Goal: Transaction & Acquisition: Book appointment/travel/reservation

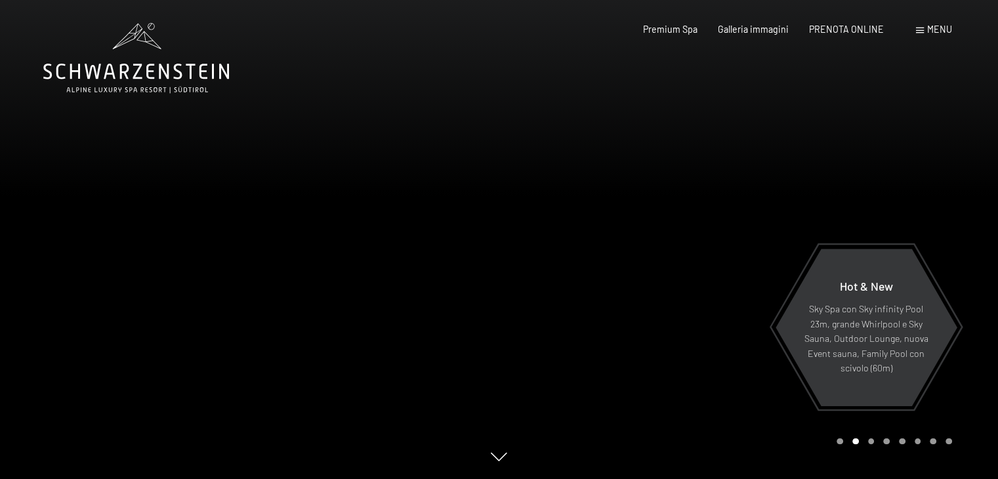
click at [34, 266] on div at bounding box center [250, 239] width 500 height 479
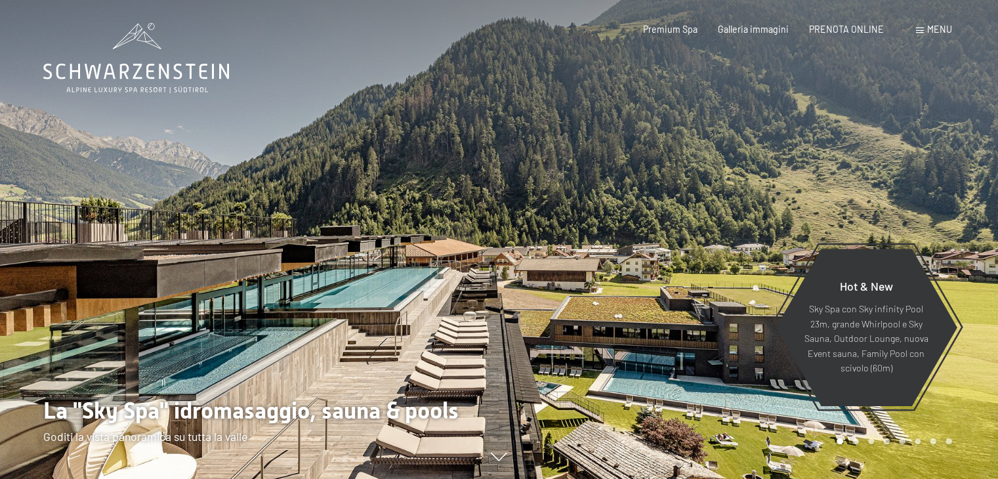
click at [34, 266] on div at bounding box center [250, 239] width 500 height 479
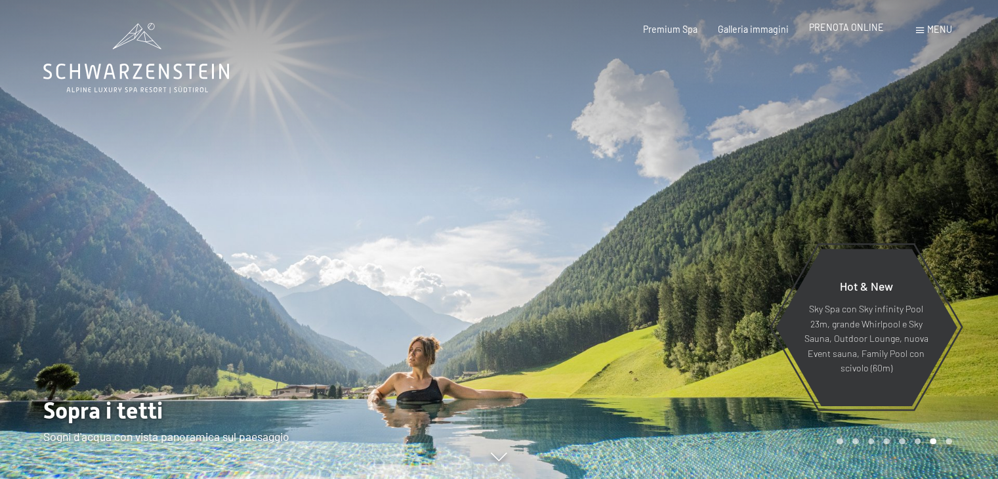
click at [828, 24] on span "PRENOTA ONLINE" at bounding box center [846, 27] width 75 height 11
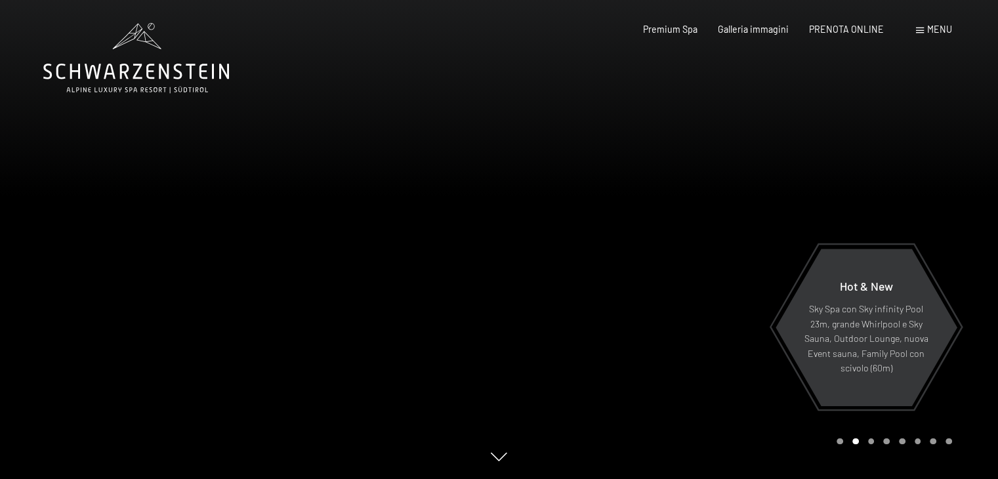
click at [972, 242] on div at bounding box center [750, 239] width 500 height 479
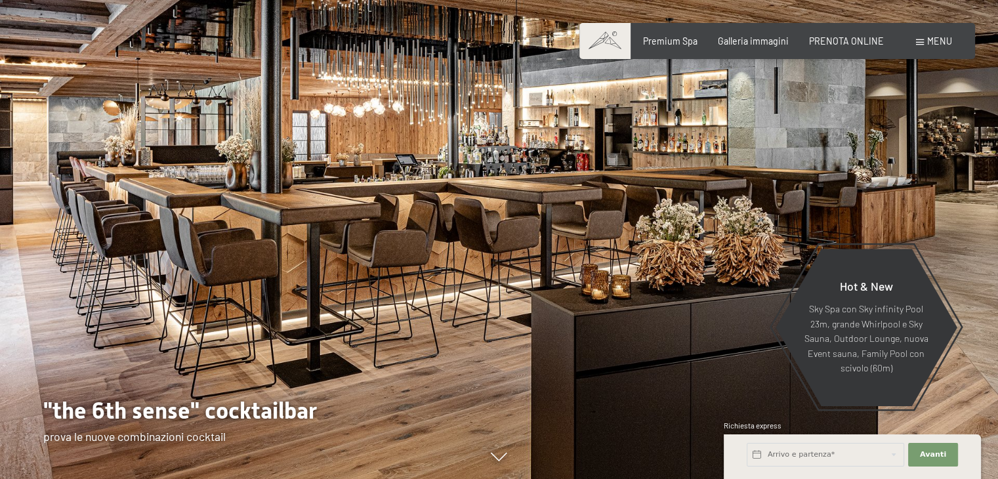
scroll to position [15, 0]
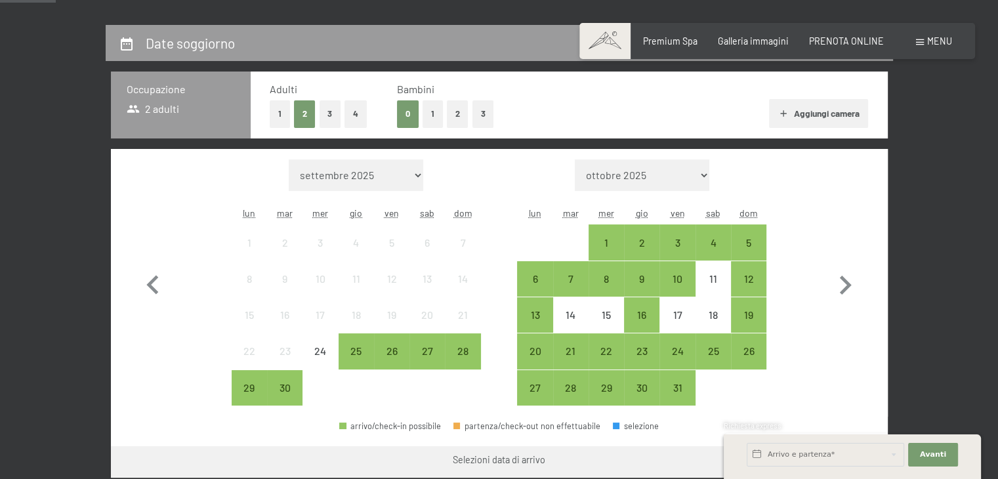
scroll to position [289, 0]
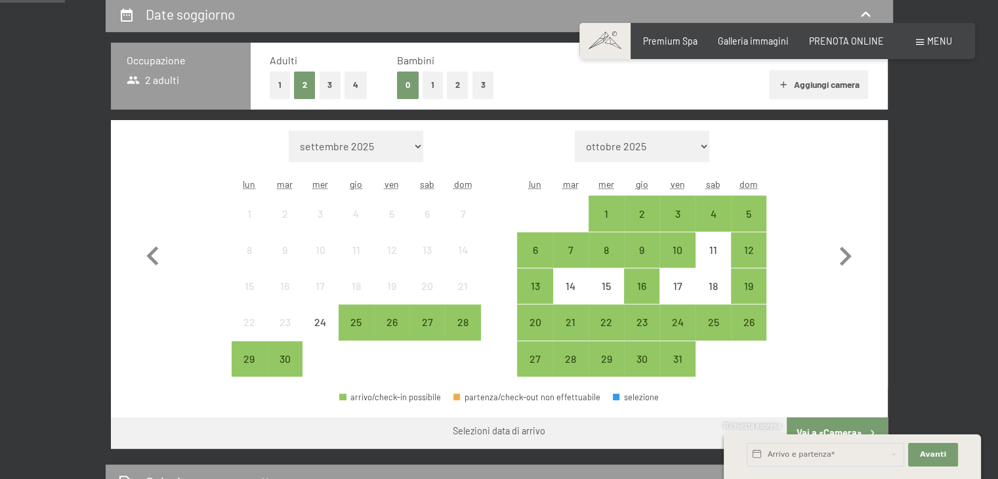
click at [327, 89] on button "3" at bounding box center [331, 85] width 22 height 27
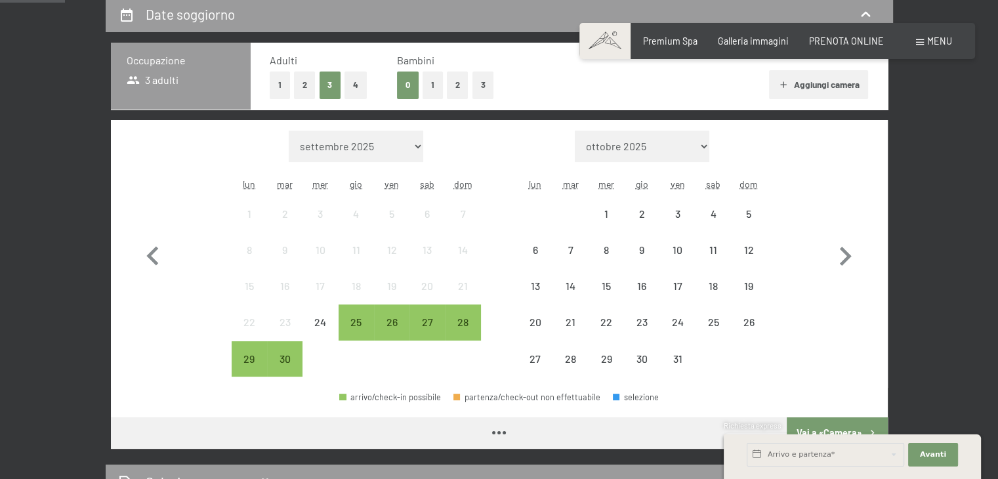
click at [430, 87] on button "1" at bounding box center [433, 85] width 20 height 27
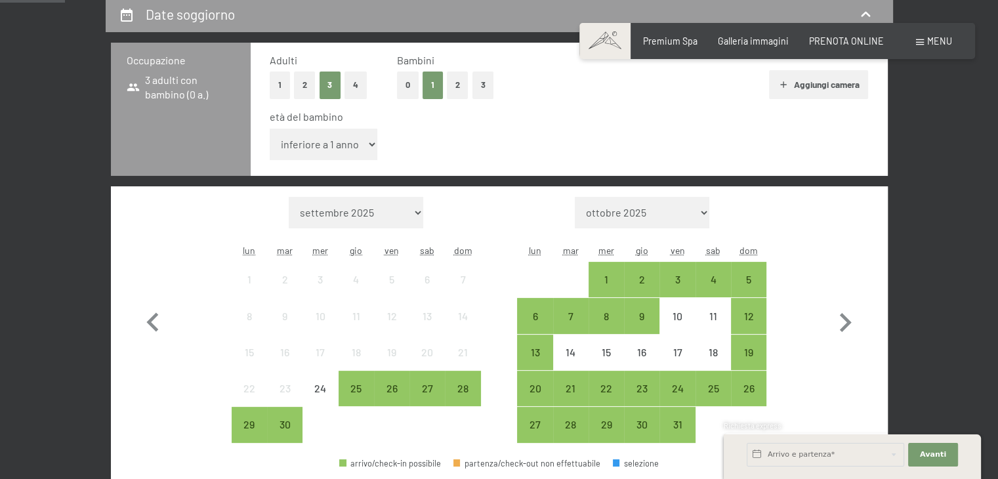
click at [360, 140] on select "inferiore a 1 anno 1 anno 2 anni 3 anni 4 anni 5 anni 6 anni 7 anni 8 anni 9 an…" at bounding box center [324, 145] width 108 height 32
select select "7"
click at [270, 129] on select "inferiore a 1 anno 1 anno 2 anni 3 anni 4 anni 5 anni 6 anni 7 anni 8 anni 9 an…" at bounding box center [324, 145] width 108 height 32
click at [844, 322] on icon "button" at bounding box center [845, 323] width 38 height 38
select select "[DATE]"
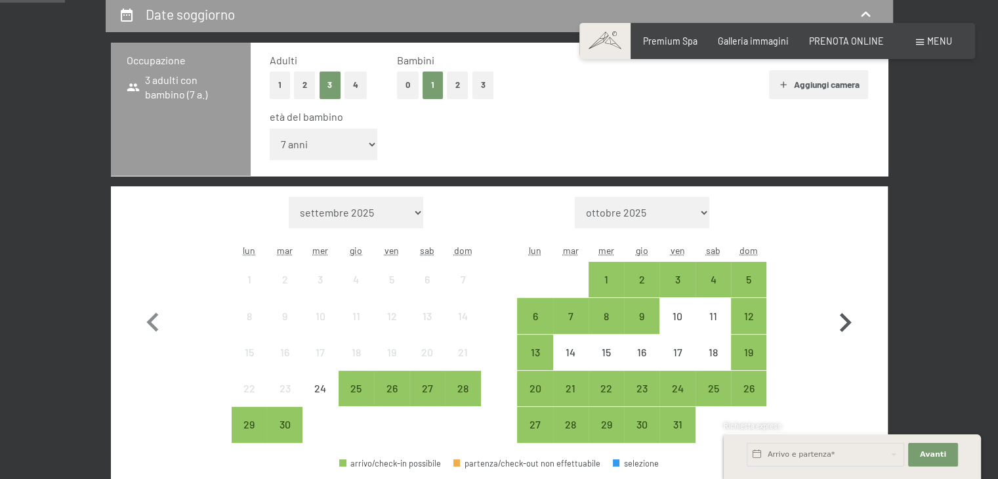
select select "[DATE]"
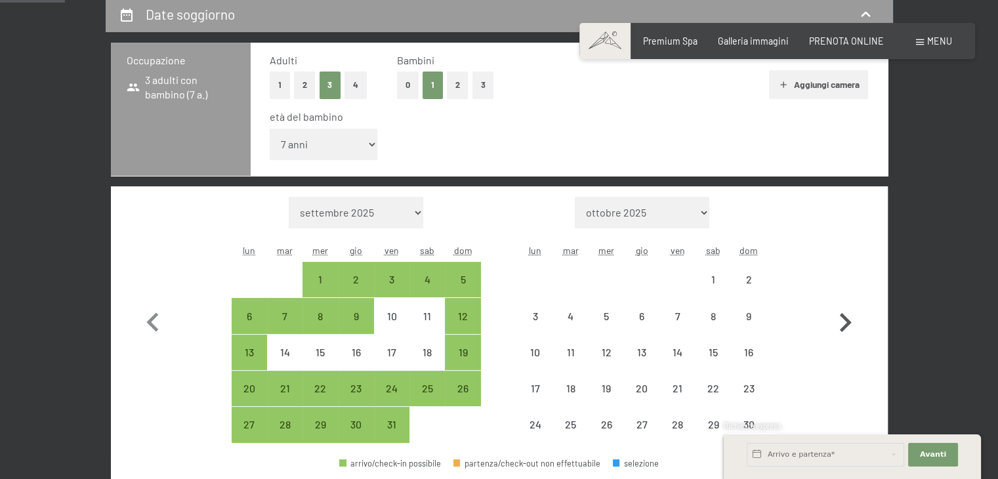
click at [844, 322] on icon "button" at bounding box center [845, 323] width 38 height 38
select select "[DATE]"
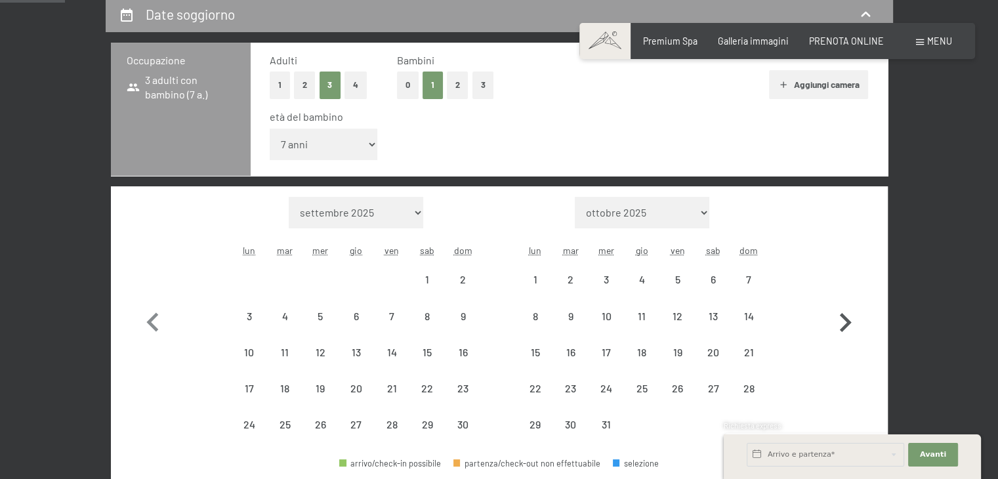
click at [844, 322] on icon "button" at bounding box center [845, 323] width 38 height 38
select select "[DATE]"
click at [844, 322] on icon "button" at bounding box center [845, 323] width 38 height 38
select select "[DATE]"
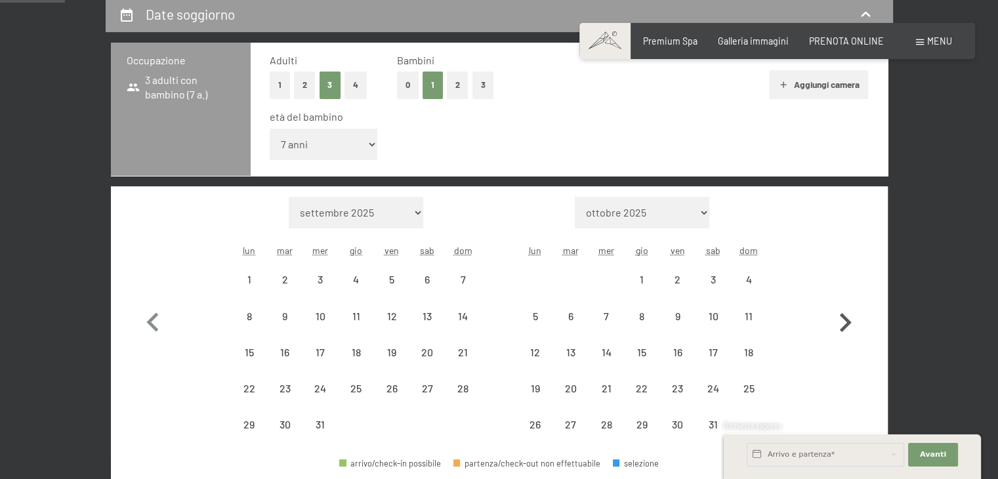
select select "[DATE]"
click at [844, 322] on icon "button" at bounding box center [845, 323] width 38 height 38
select select "[DATE]"
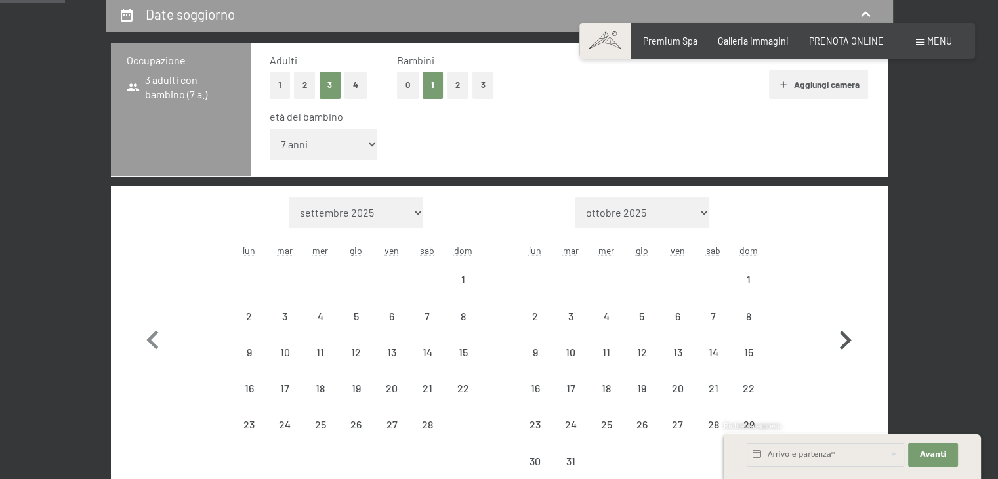
select select "[DATE]"
click at [844, 322] on icon "button" at bounding box center [845, 341] width 38 height 38
select select "[DATE]"
click at [844, 322] on icon "button" at bounding box center [845, 341] width 38 height 38
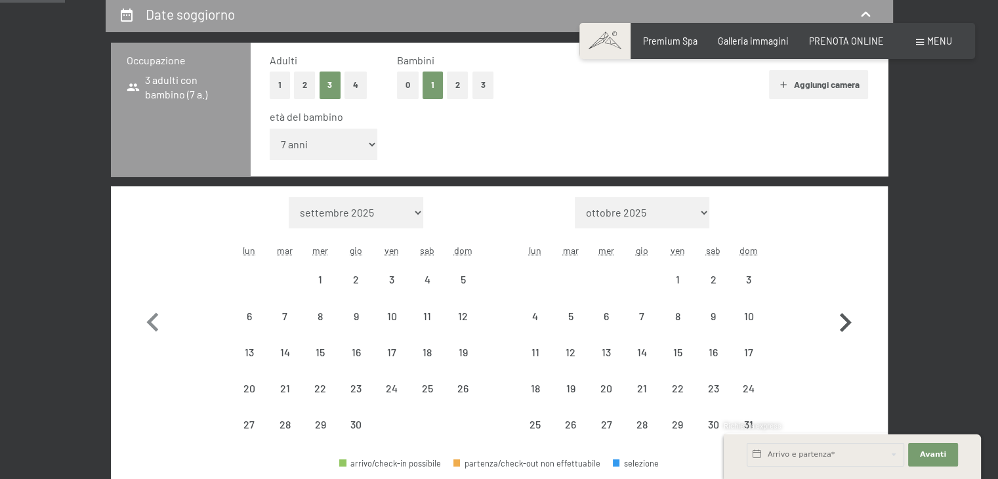
click at [844, 322] on icon "button" at bounding box center [845, 323] width 38 height 38
select select "[DATE]"
click at [844, 322] on icon "button" at bounding box center [845, 323] width 38 height 38
select select "[DATE]"
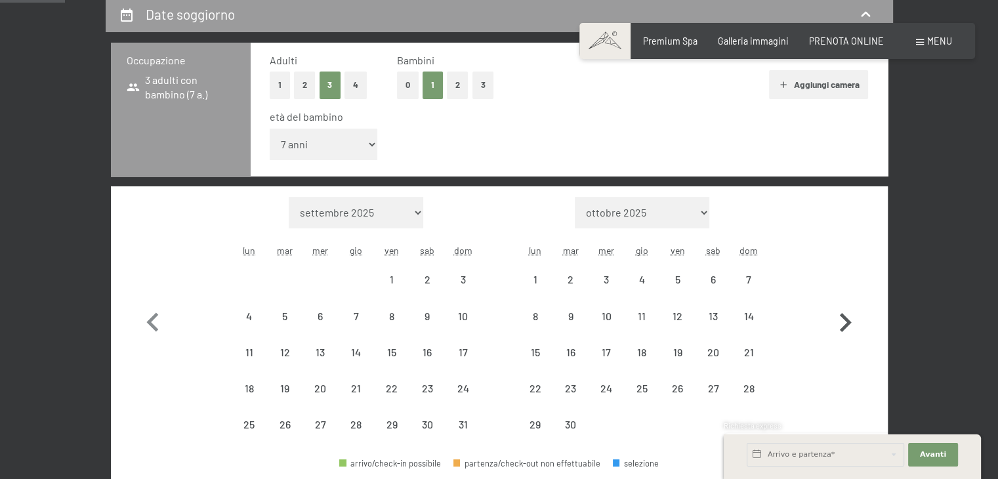
select select "[DATE]"
click at [844, 322] on icon "button" at bounding box center [845, 323] width 38 height 38
select select "[DATE]"
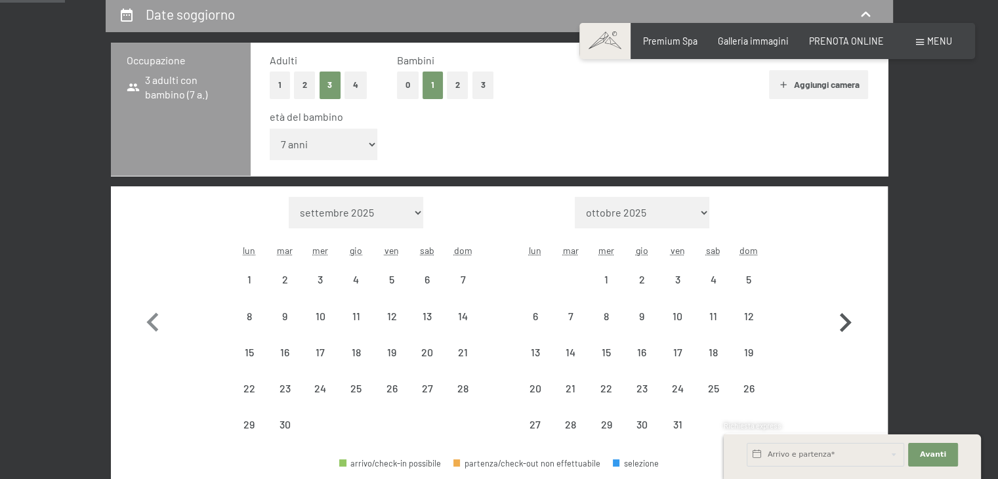
select select "[DATE]"
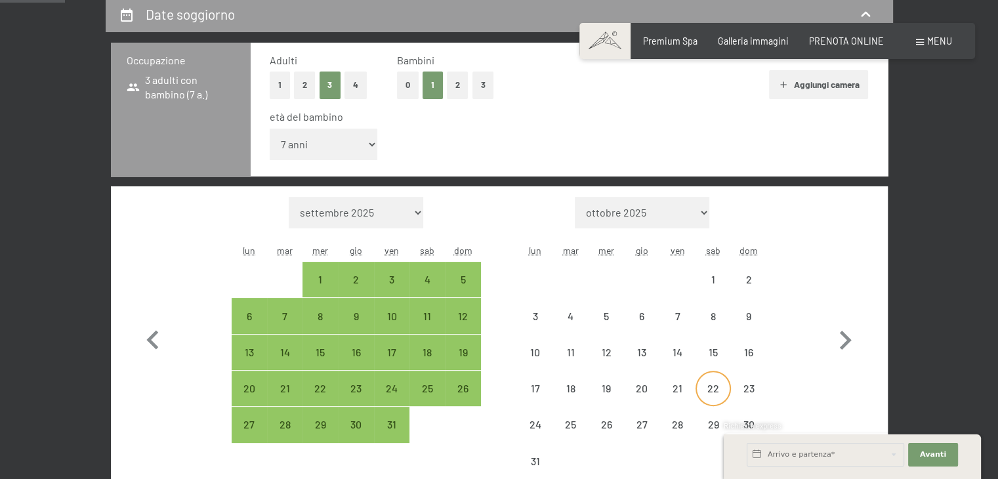
select select "[DATE]"
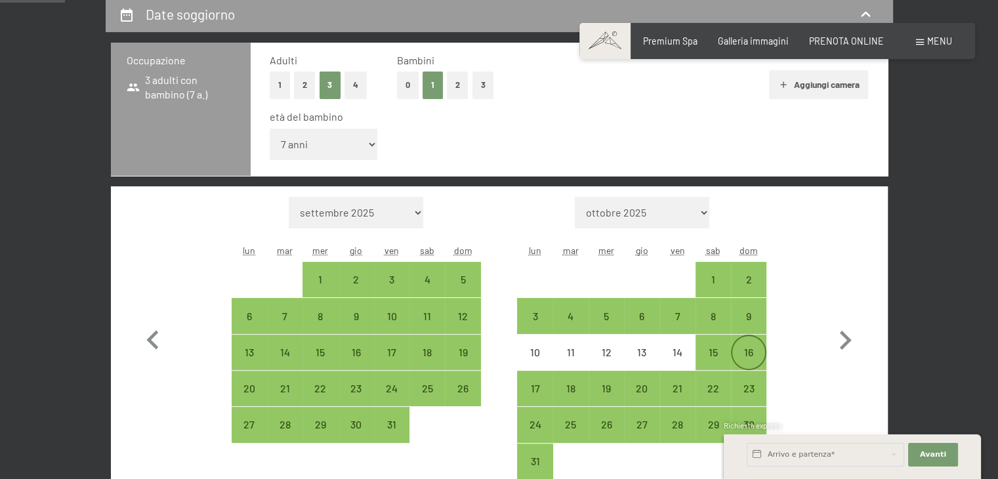
click at [747, 354] on div "16" at bounding box center [749, 363] width 33 height 33
select select "[DATE]"
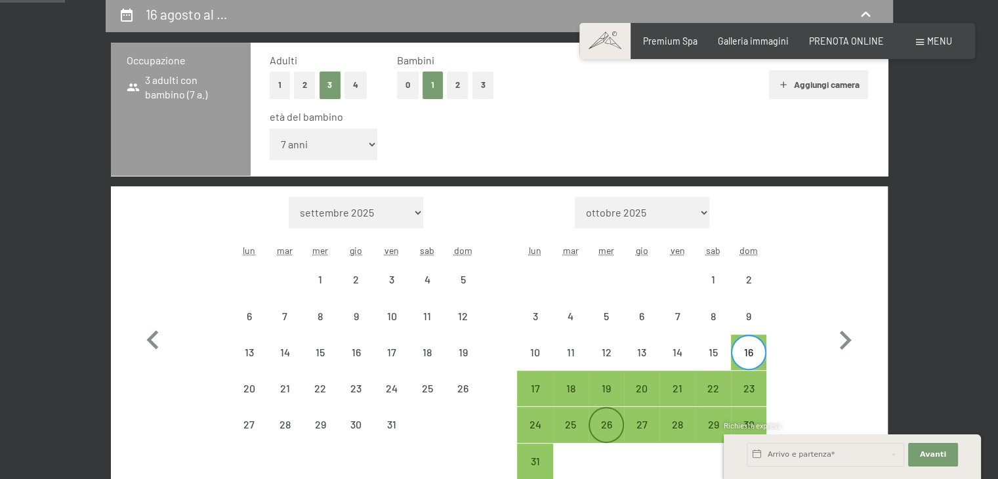
click at [610, 421] on div "26" at bounding box center [606, 435] width 33 height 33
select select "[DATE]"
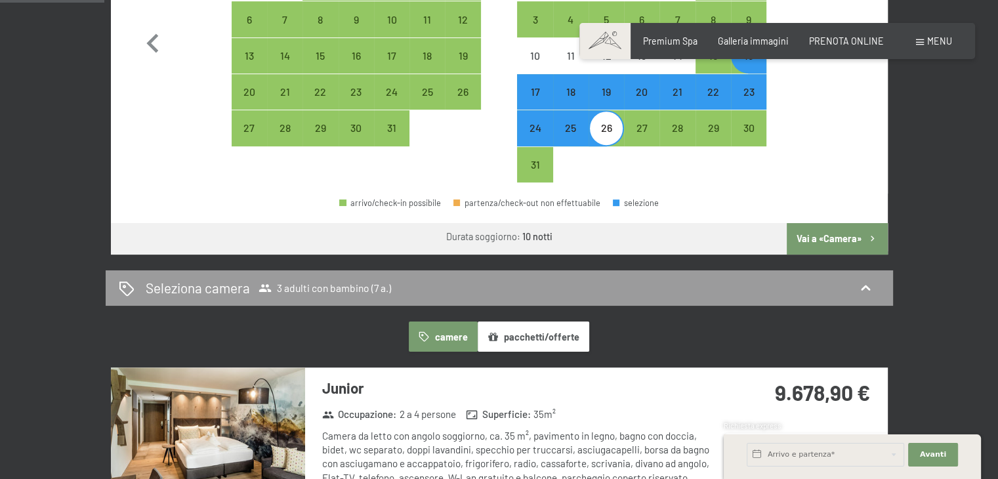
scroll to position [593, 0]
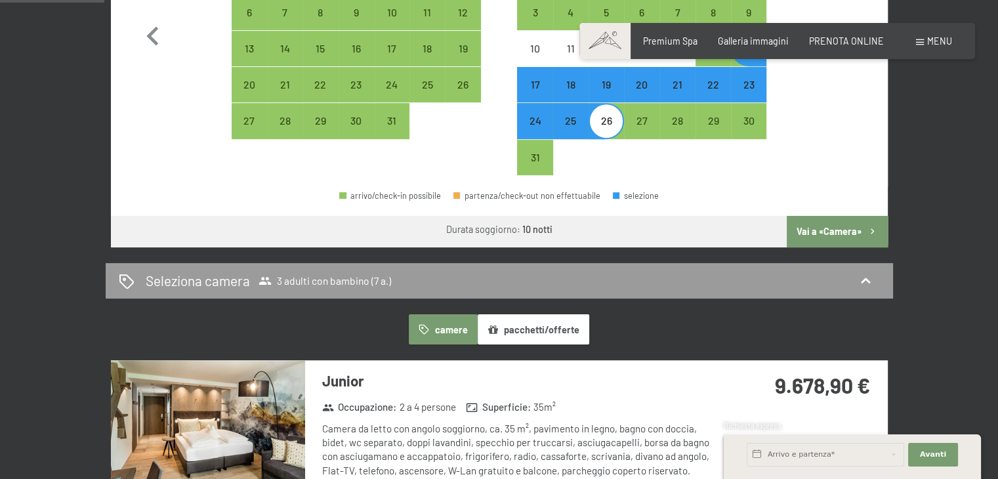
click at [832, 232] on button "Vai a «Camera»" at bounding box center [837, 232] width 100 height 32
select select "[DATE]"
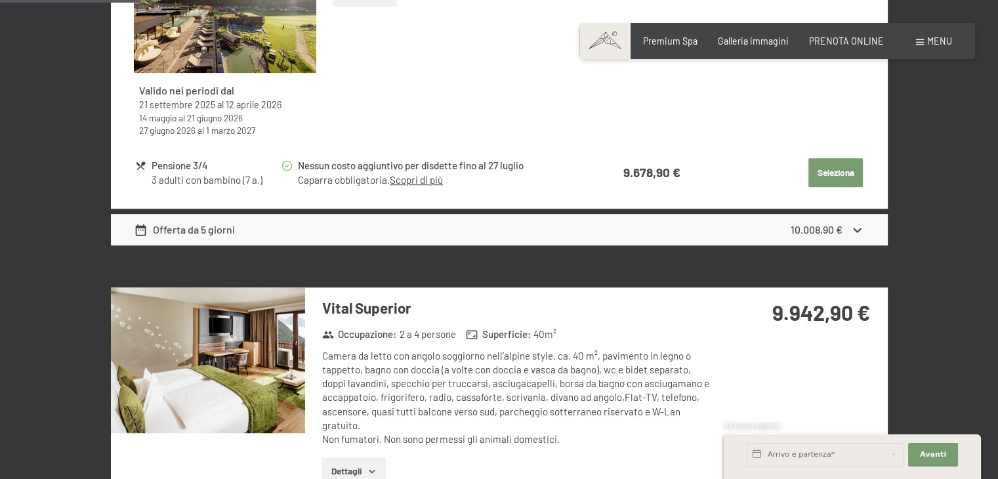
scroll to position [0, 0]
